Goal: Transaction & Acquisition: Book appointment/travel/reservation

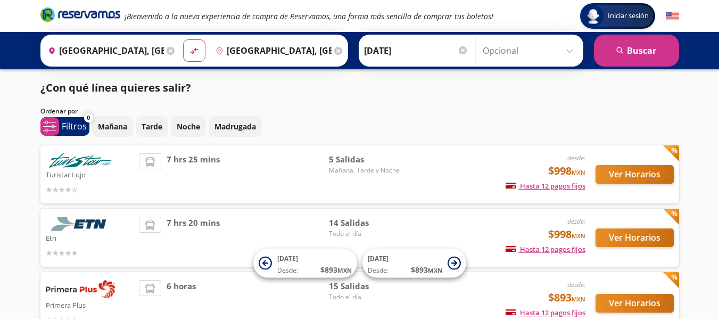
click at [245, 223] on div "7 hrs 20 mins" at bounding box center [234, 237] width 190 height 42
click at [616, 237] on button "Ver Horarios" at bounding box center [634, 237] width 78 height 19
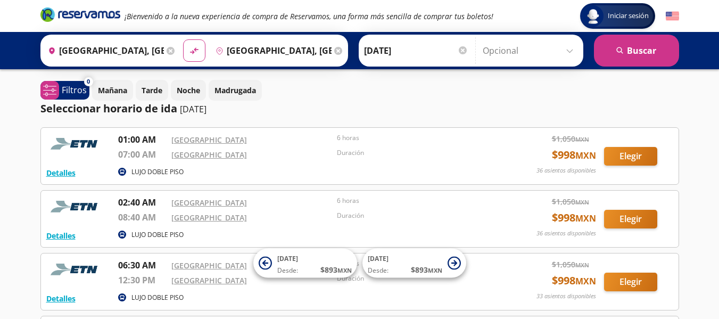
scroll to position [53, 0]
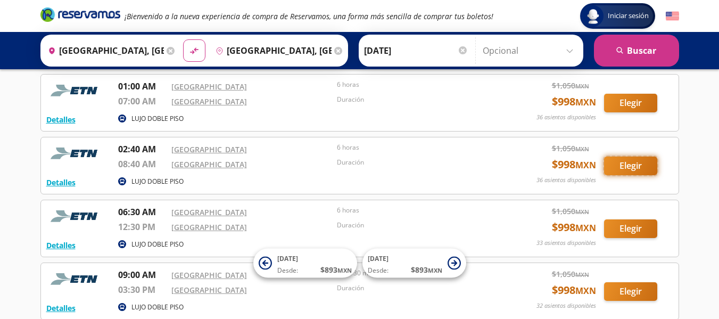
click at [628, 160] on button "Elegir" at bounding box center [630, 165] width 53 height 19
